Goal: Information Seeking & Learning: Learn about a topic

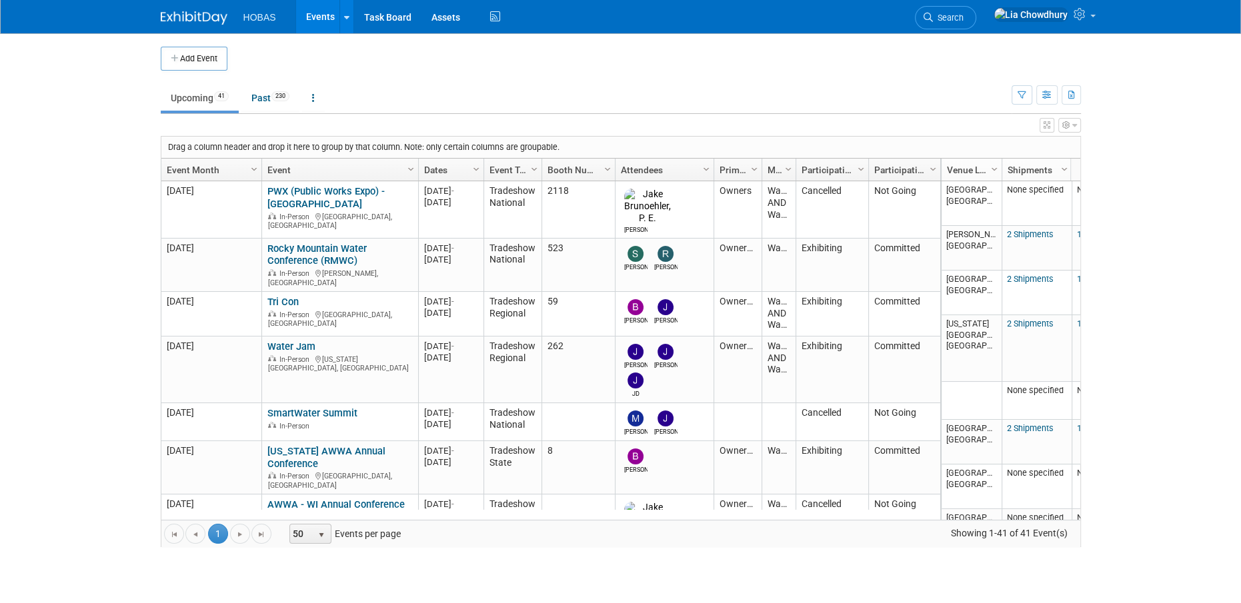
scroll to position [1108, 0]
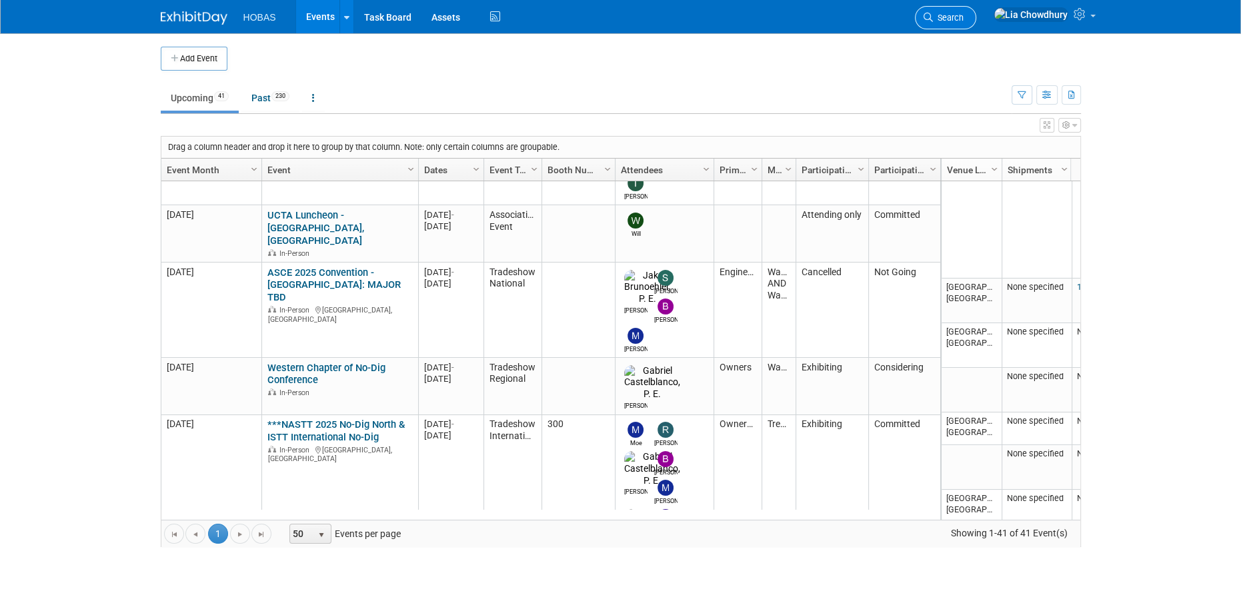
click at [933, 18] on icon at bounding box center [927, 17] width 9 height 9
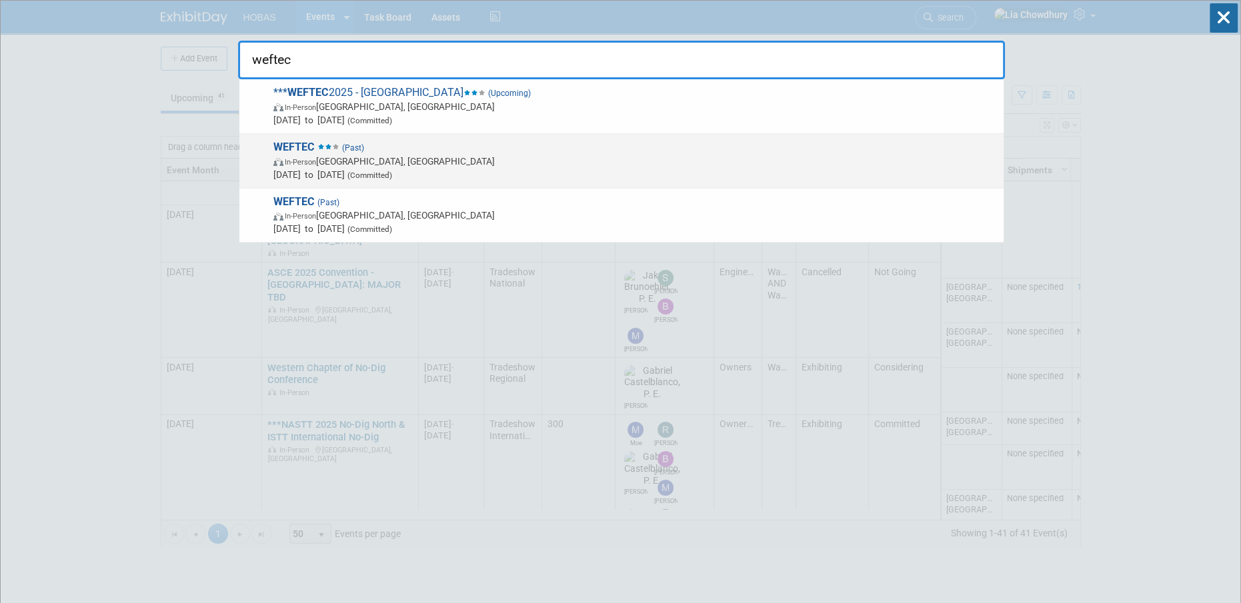
type input "weftec"
click at [585, 169] on span "Oct 5, 2024 to Oct 9, 2024 (Committed)" at bounding box center [634, 174] width 723 height 13
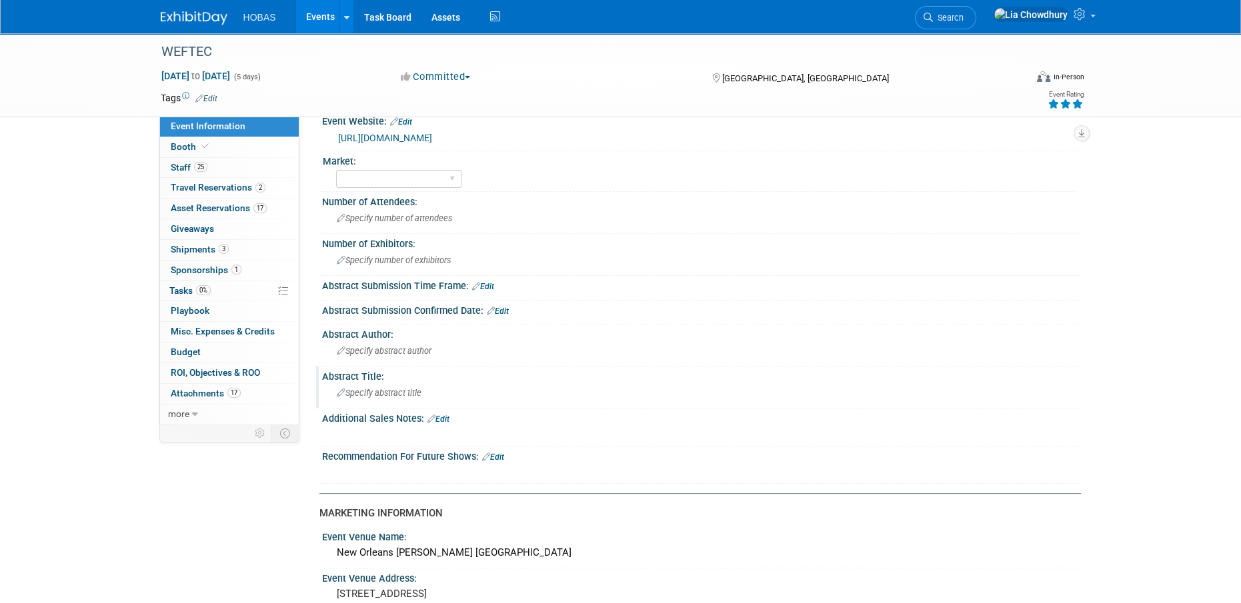
scroll to position [133, 0]
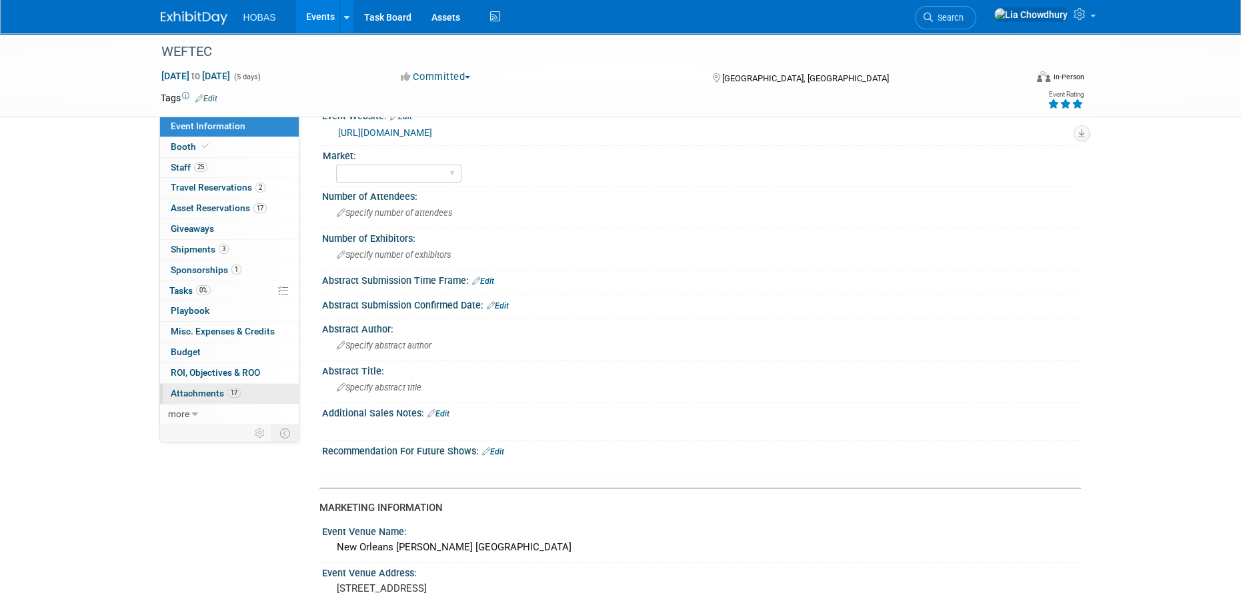
click at [199, 395] on span "Attachments 17" at bounding box center [206, 393] width 70 height 11
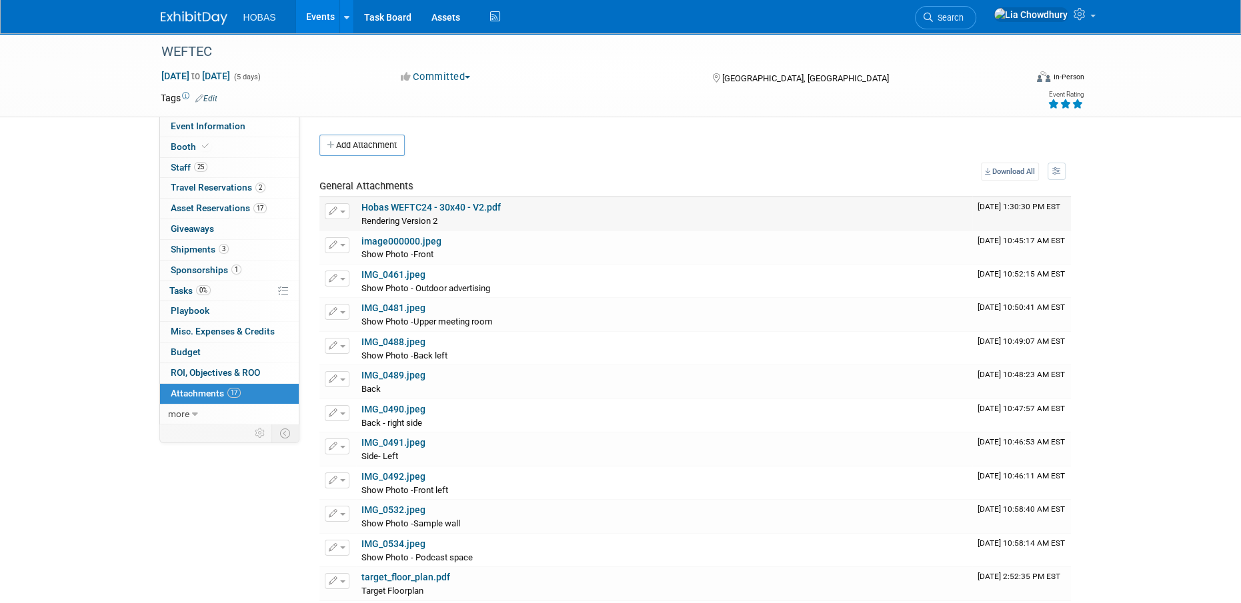
click at [406, 205] on link "Hobas WEFTC24 - 30x40 - V2.pdf" at bounding box center [430, 207] width 139 height 11
click at [389, 245] on link "image000000.jpeg" at bounding box center [401, 241] width 80 height 11
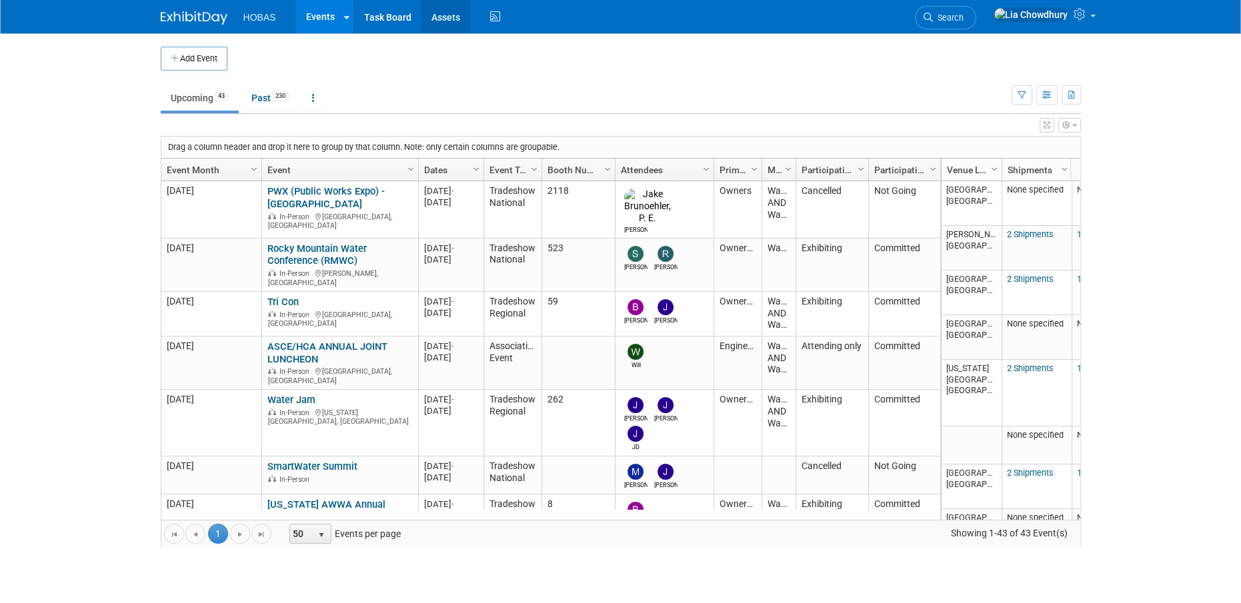
click at [446, 14] on link "Assets" at bounding box center [445, 16] width 49 height 33
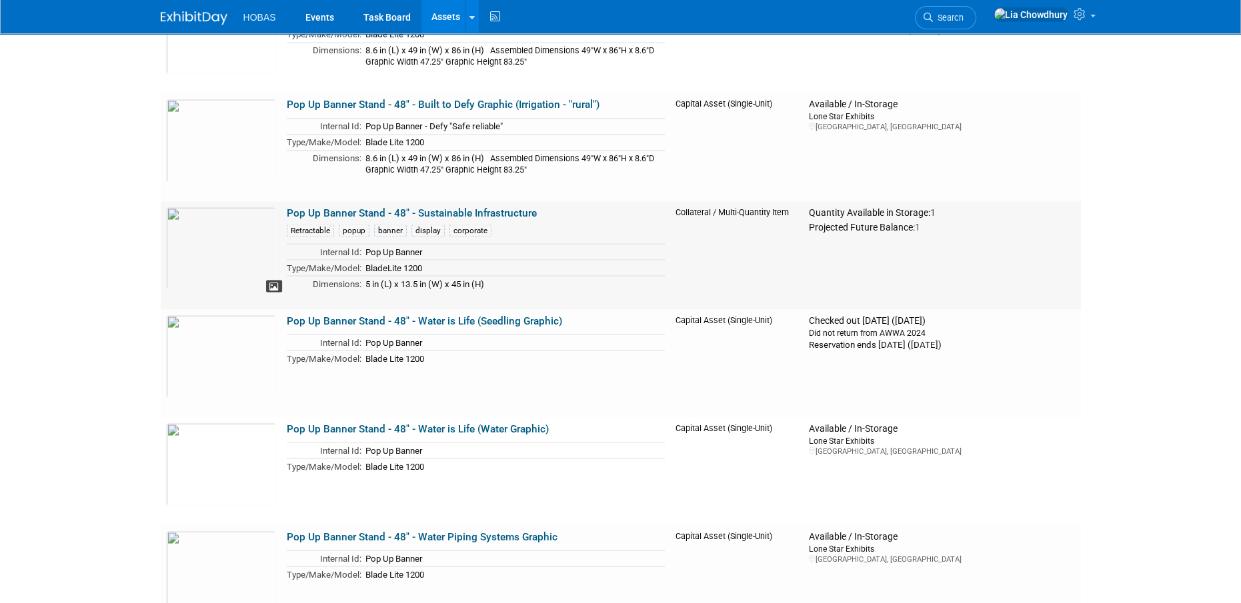
scroll to position [2733, 0]
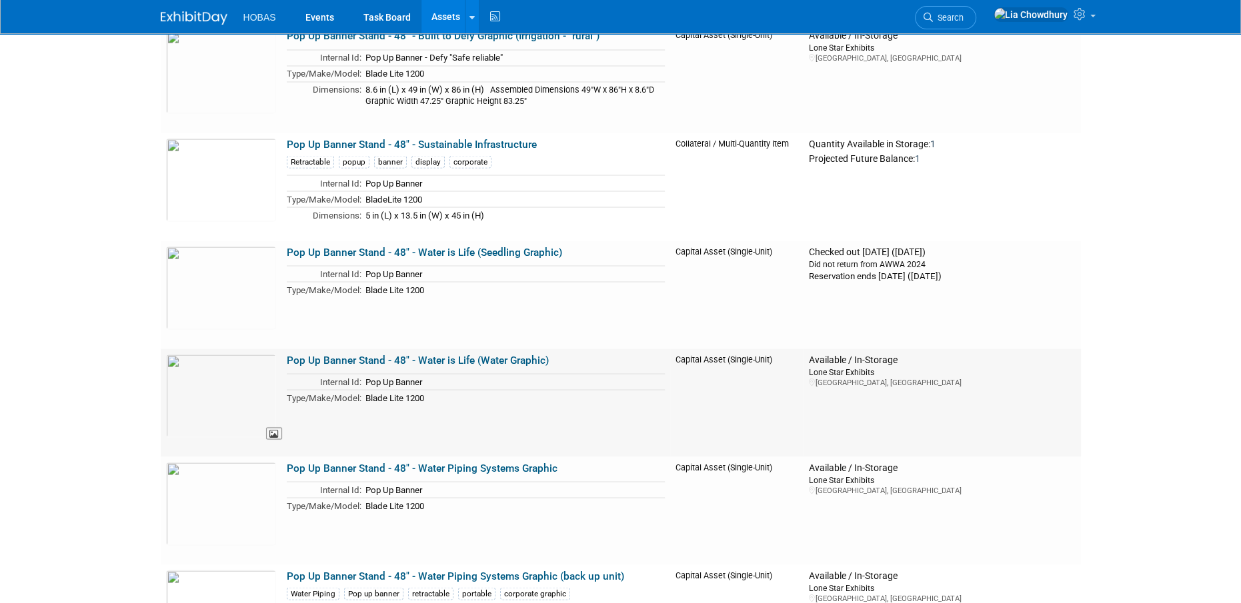
click at [195, 387] on img at bounding box center [221, 395] width 110 height 83
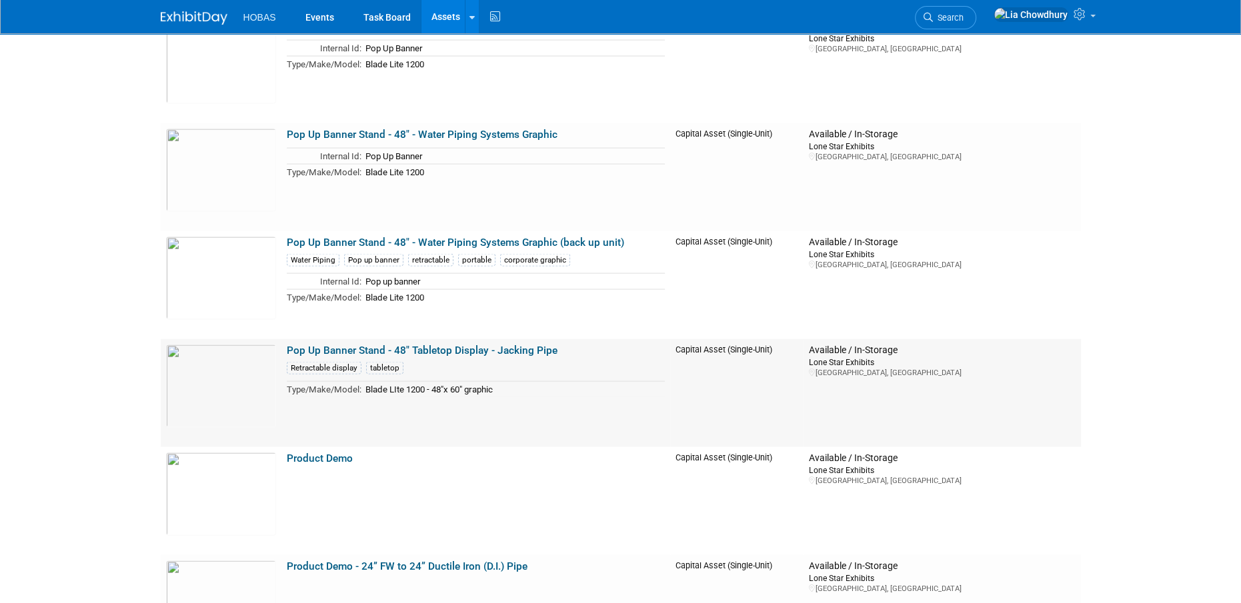
scroll to position [2933, 0]
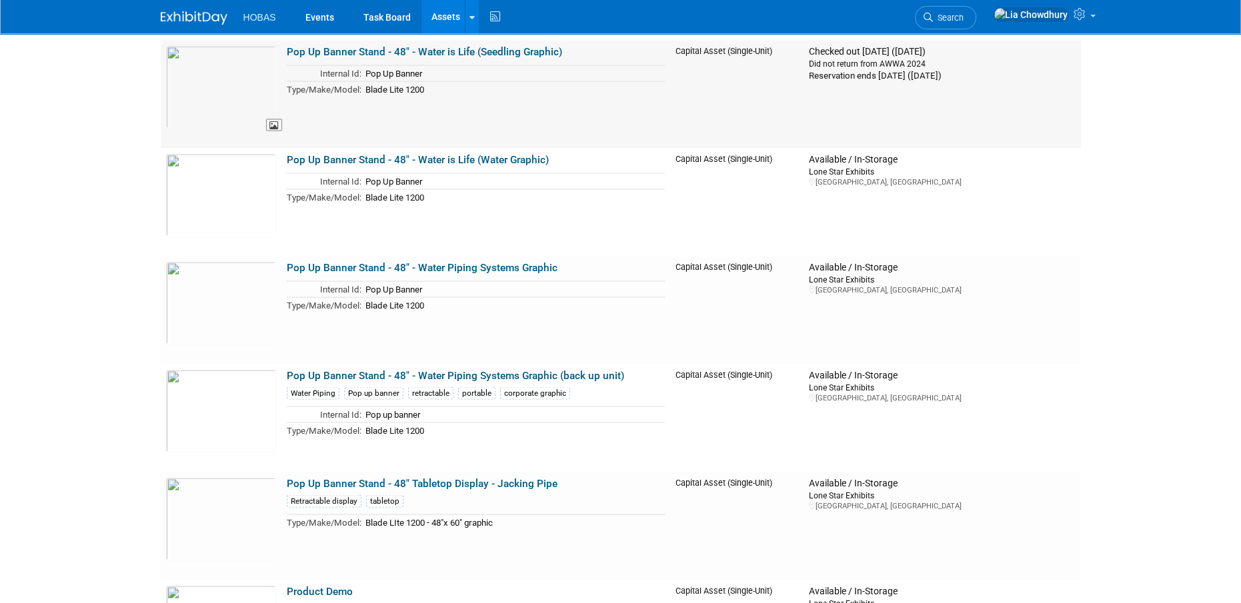
click at [203, 105] on img at bounding box center [221, 87] width 110 height 83
click at [192, 203] on img at bounding box center [221, 195] width 110 height 83
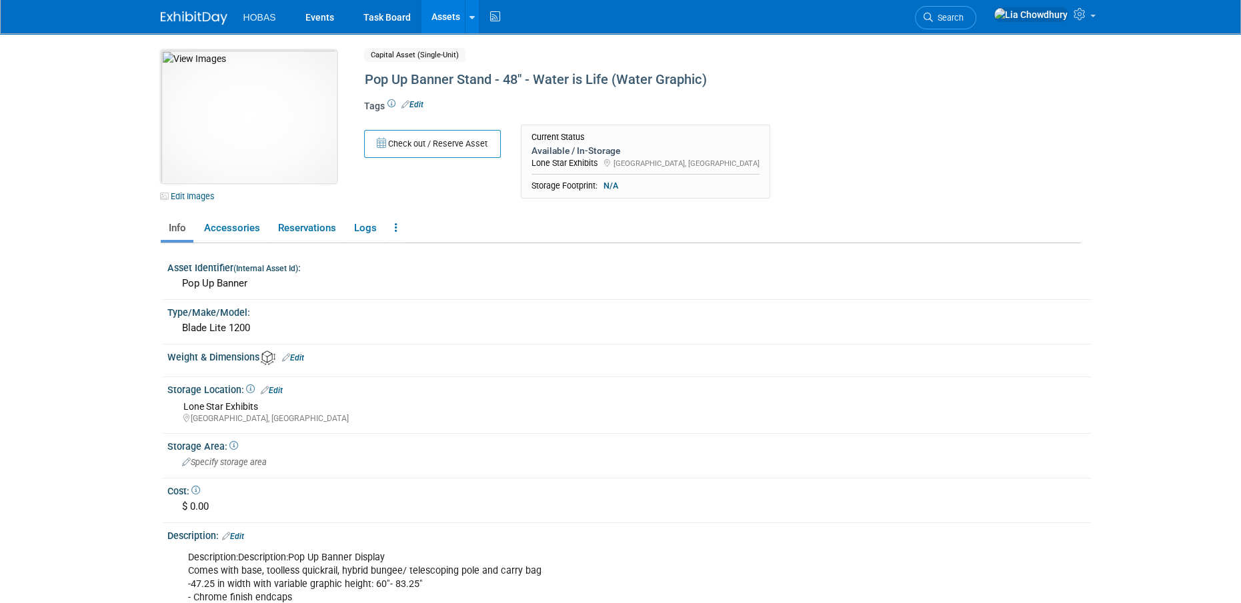
click at [239, 84] on img at bounding box center [249, 116] width 176 height 133
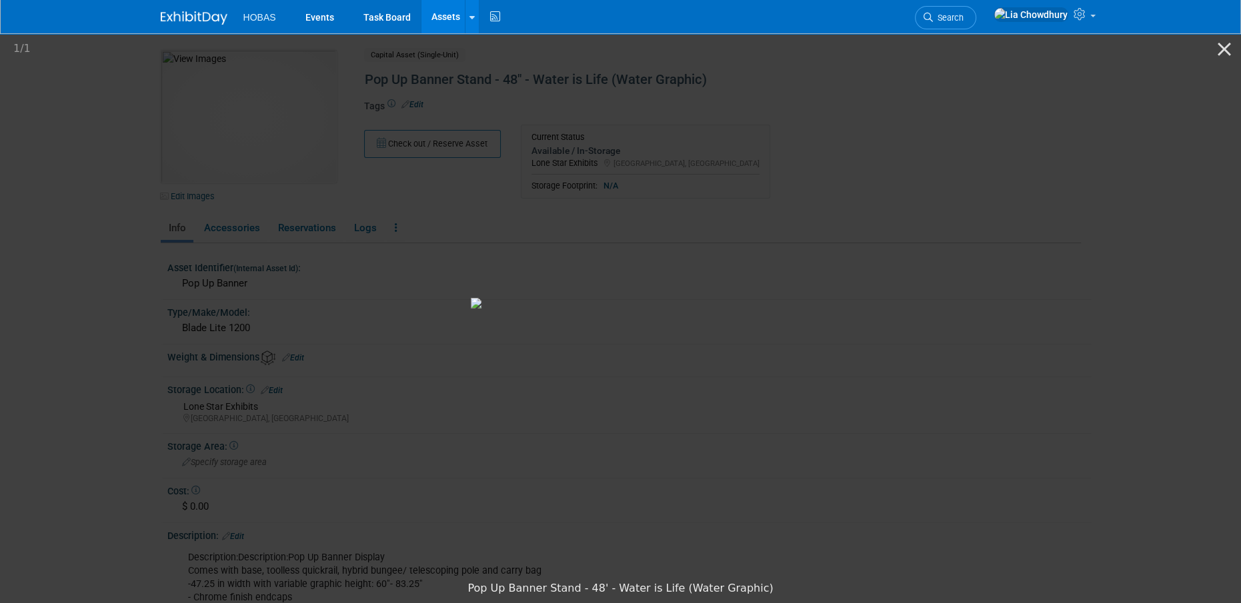
click at [277, 235] on picture at bounding box center [620, 302] width 1241 height 543
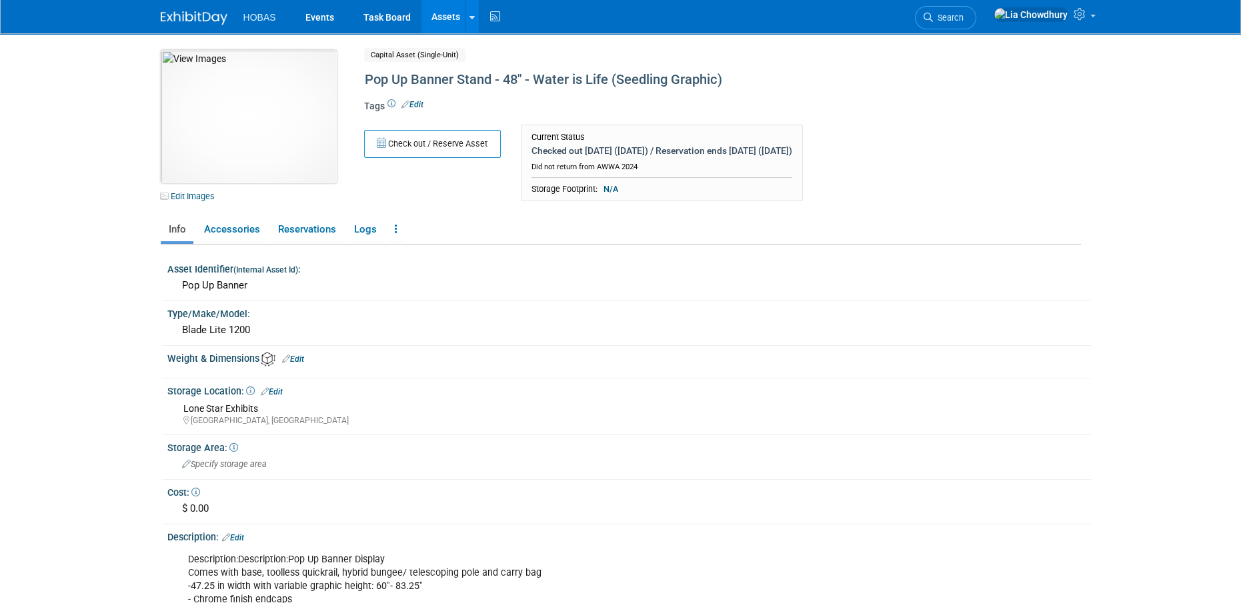
click at [231, 102] on img at bounding box center [249, 116] width 176 height 133
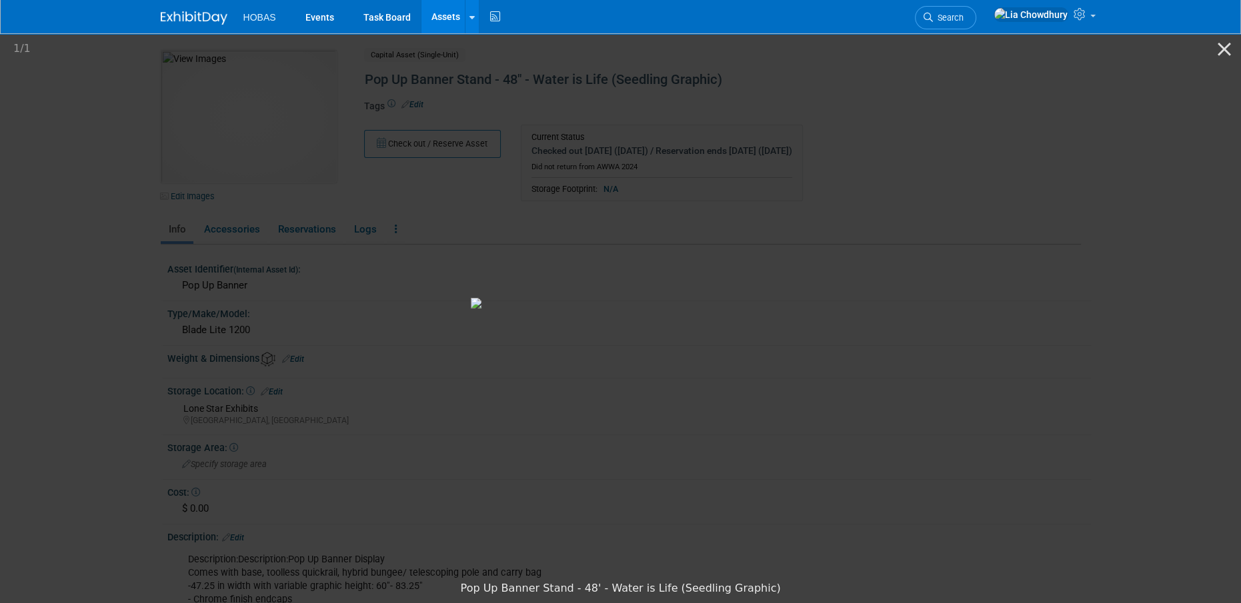
click at [130, 289] on picture at bounding box center [620, 302] width 1241 height 543
click at [67, 88] on picture at bounding box center [620, 302] width 1241 height 543
click at [884, 243] on picture at bounding box center [620, 302] width 1241 height 543
click at [1215, 41] on button "Close gallery" at bounding box center [1223, 48] width 33 height 31
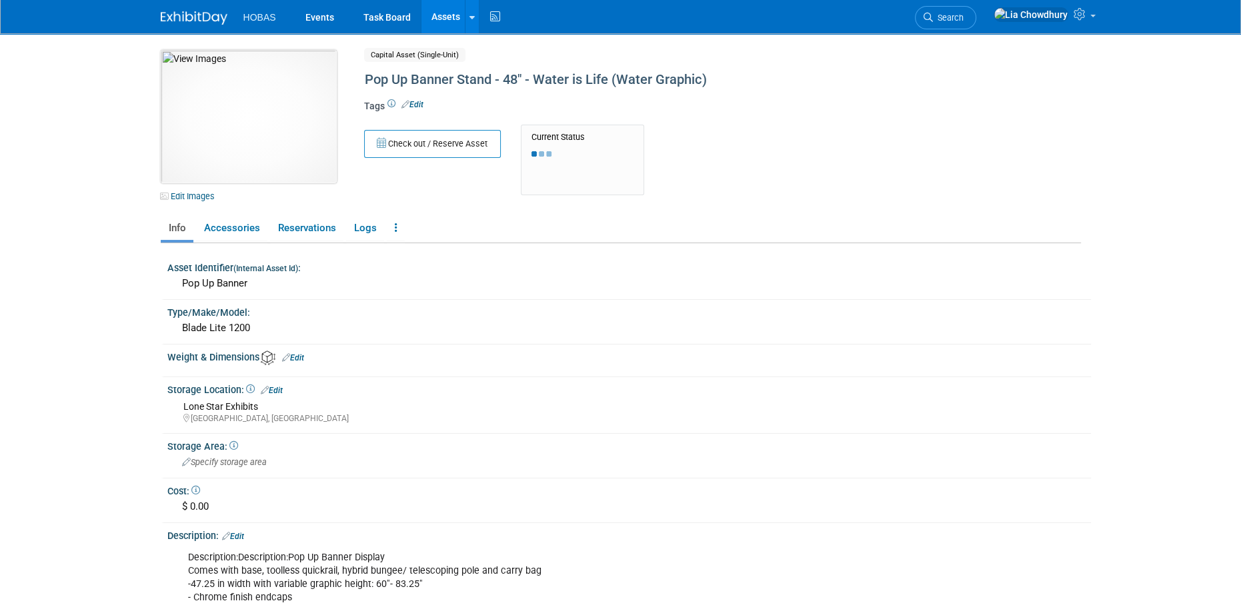
click at [235, 129] on img at bounding box center [249, 116] width 176 height 133
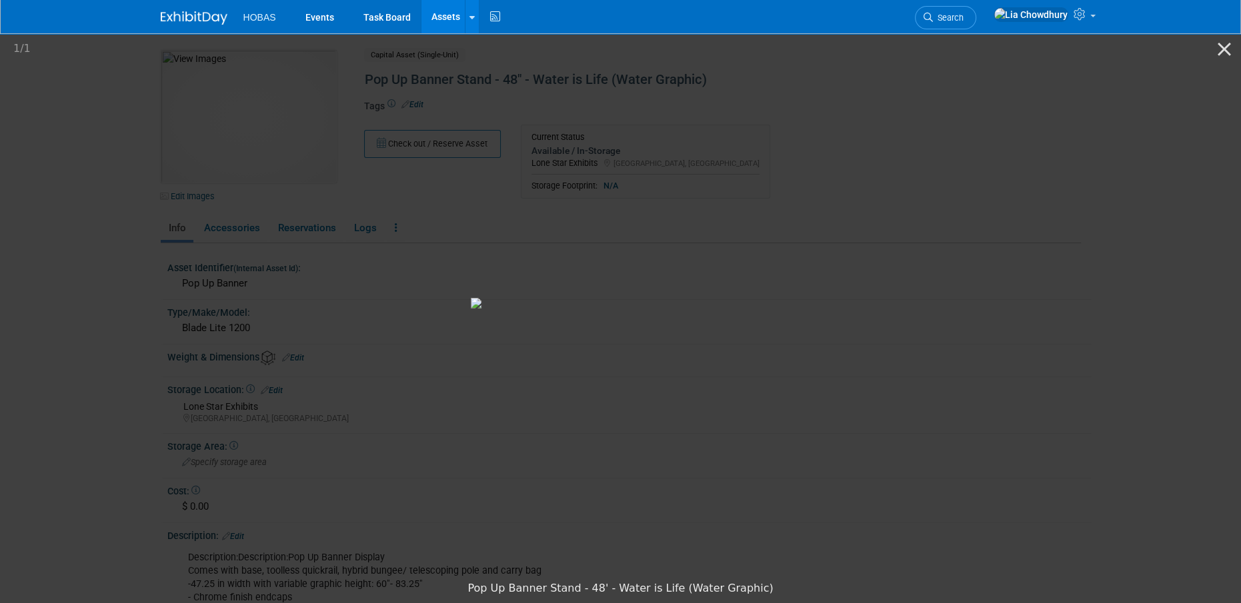
click at [1031, 196] on picture at bounding box center [620, 302] width 1241 height 543
click at [1229, 50] on button "Close gallery" at bounding box center [1223, 48] width 33 height 31
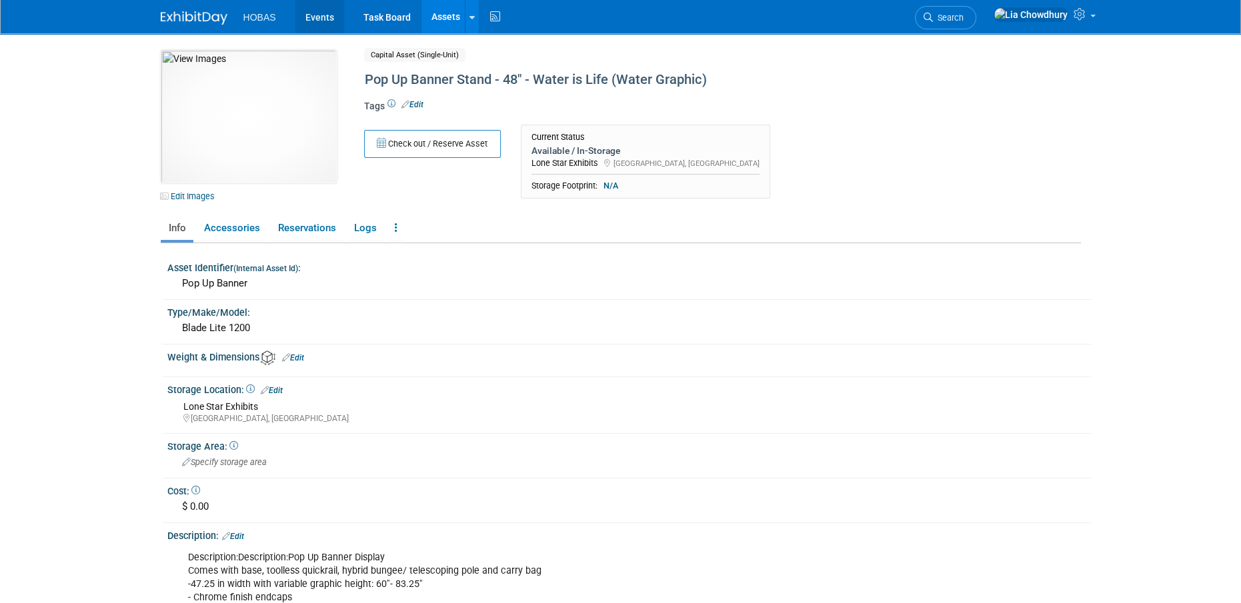
click at [316, 17] on link "Events" at bounding box center [319, 16] width 49 height 33
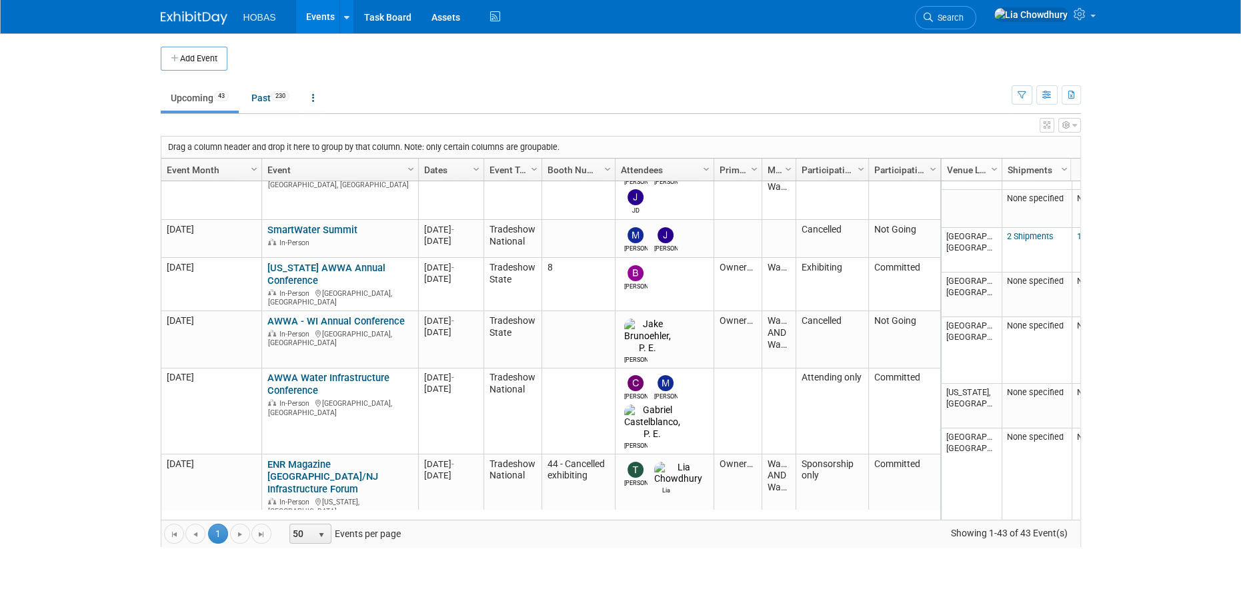
scroll to position [475, 0]
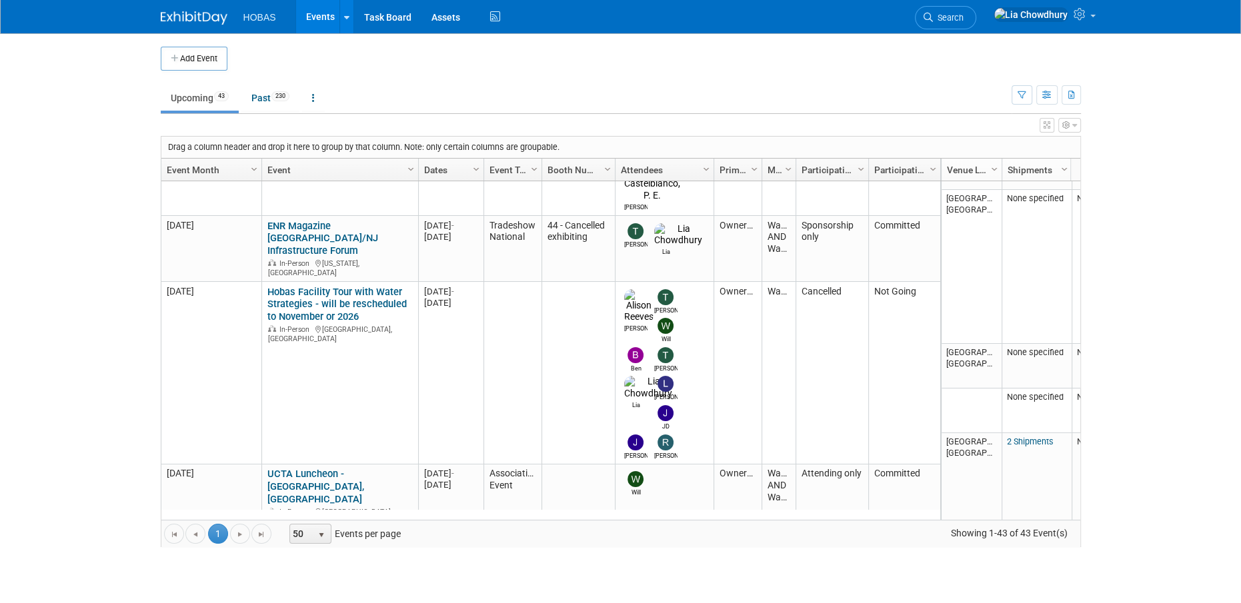
click at [314, 591] on link "***WEFTEC 2025 - [GEOGRAPHIC_DATA]" at bounding box center [324, 603] width 115 height 25
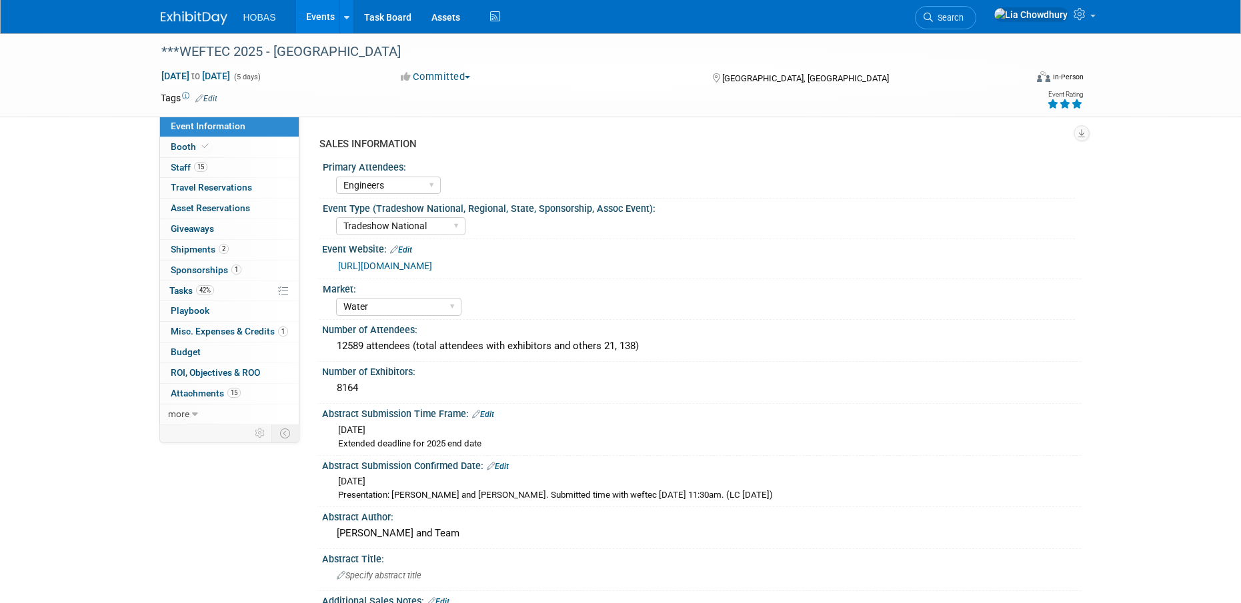
select select "Engineers"
select select "Tradeshow National"
select select "Water"
select select "Exhibiting and Sponsoring"
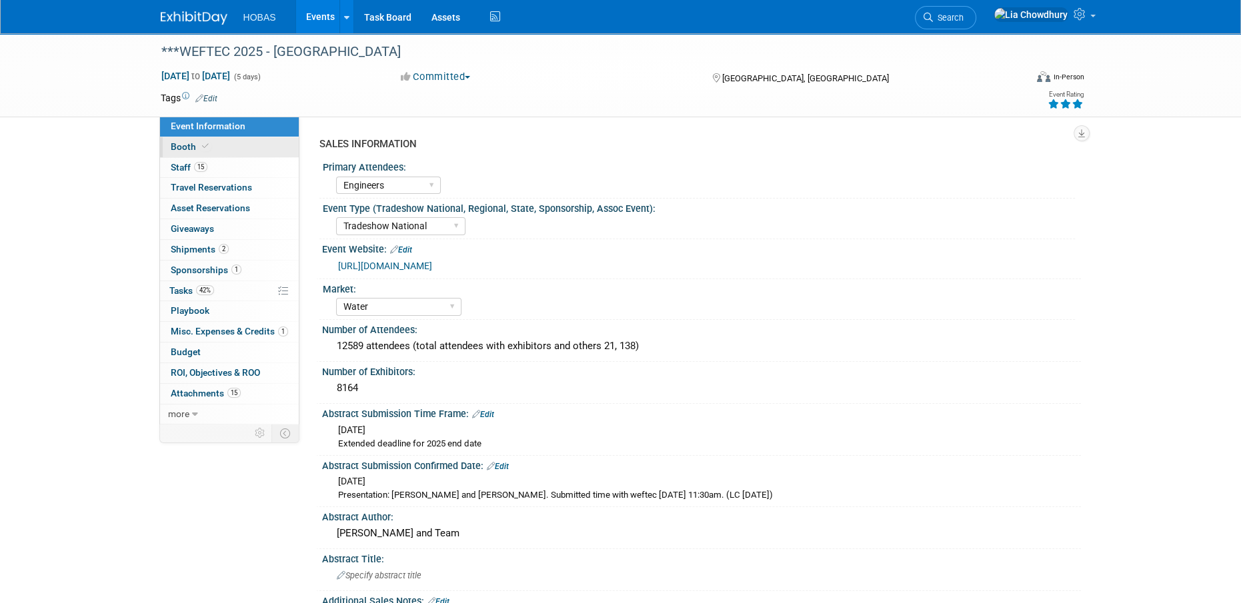
click at [190, 147] on span "Booth" at bounding box center [191, 146] width 41 height 11
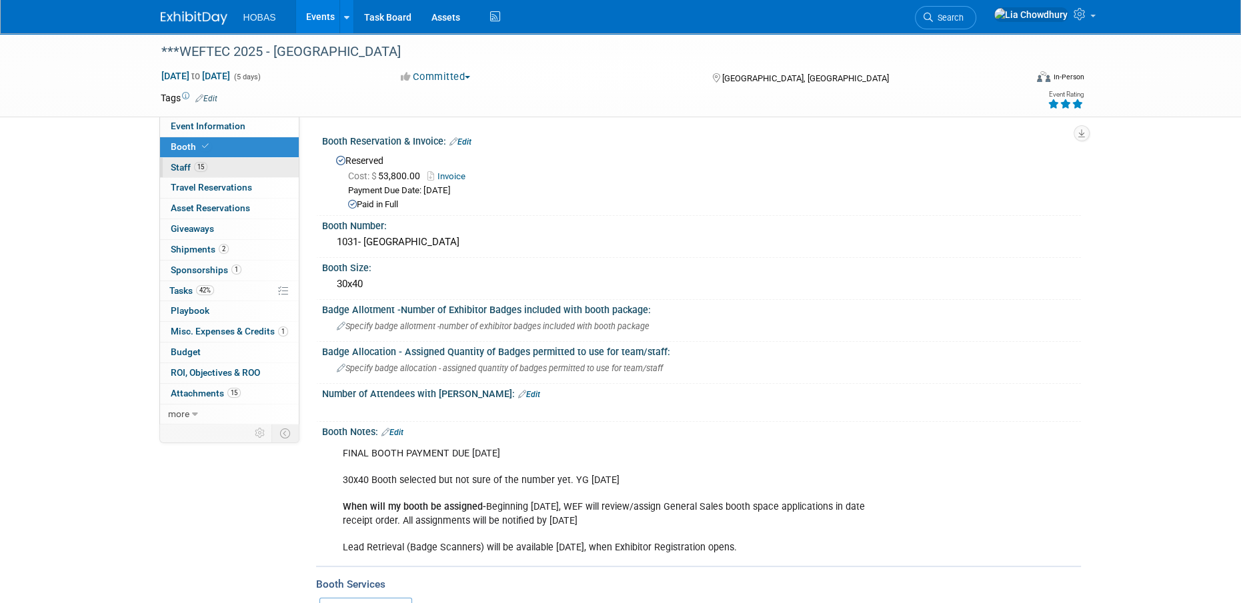
click at [194, 168] on span "15" at bounding box center [200, 167] width 13 height 10
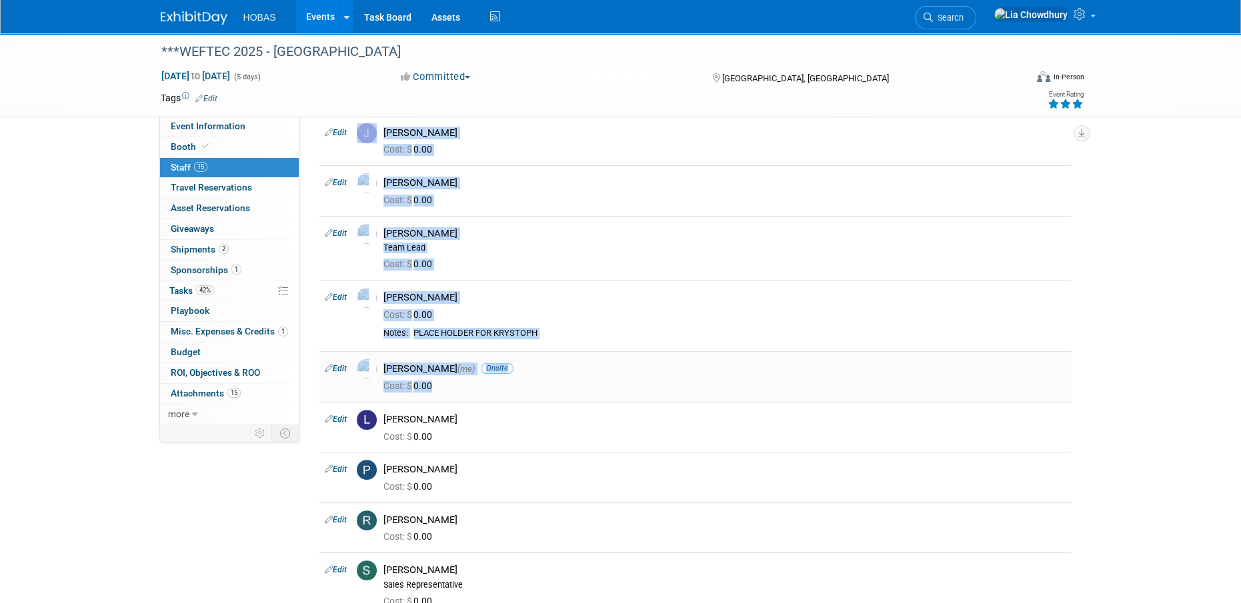
scroll to position [633, 0]
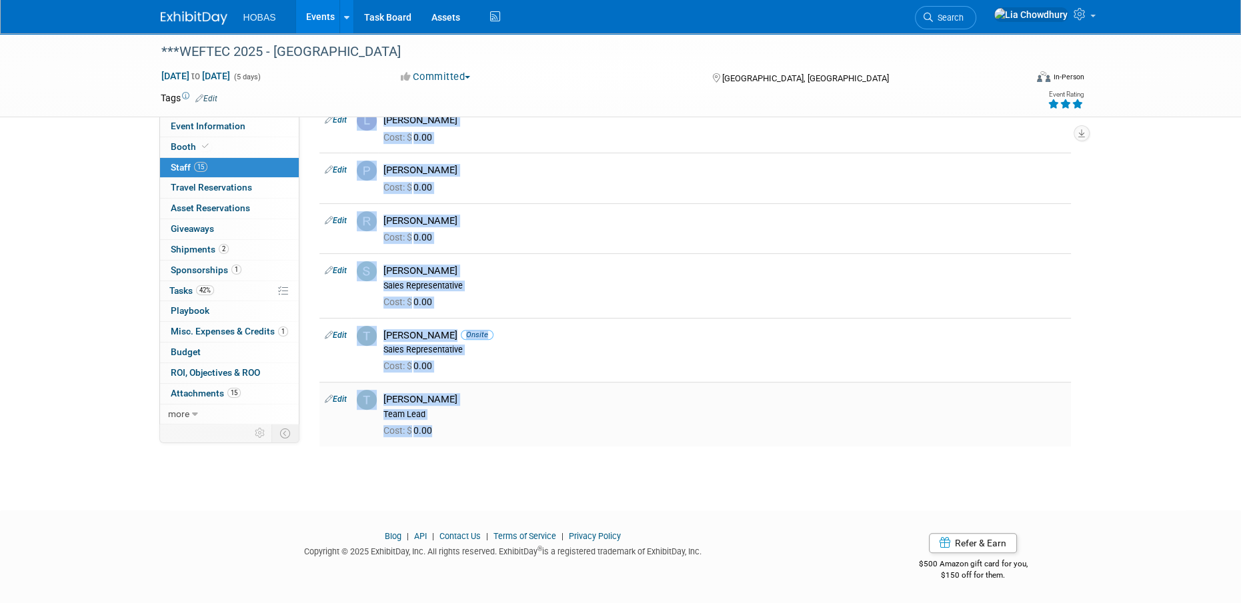
drag, startPoint x: 407, startPoint y: 169, endPoint x: 535, endPoint y: 445, distance: 304.6
copy div "Edit [PERSON_NAME] Team Lead Cost: $ 0.00 Edit [PERSON_NAME] [PERSON_NAME] Sale…"
